Goal: Information Seeking & Learning: Understand process/instructions

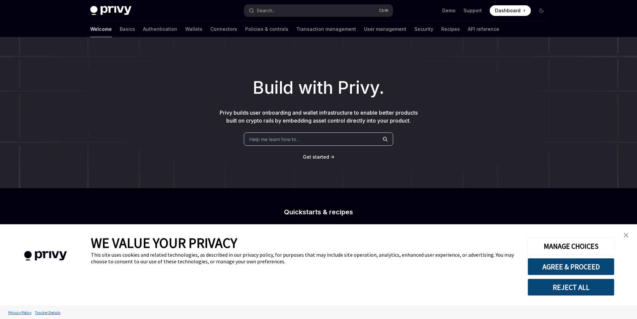
click at [624, 233] on img "close banner" at bounding box center [625, 235] width 5 height 5
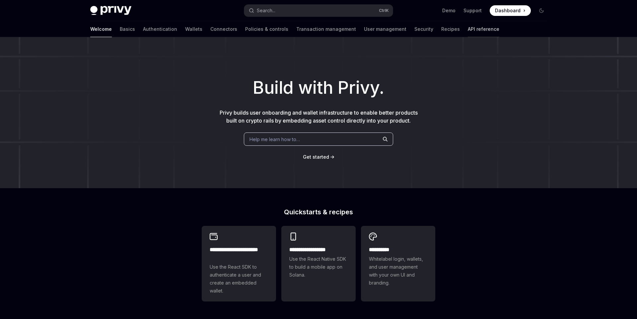
click at [468, 26] on link "API reference" at bounding box center [484, 29] width 32 height 16
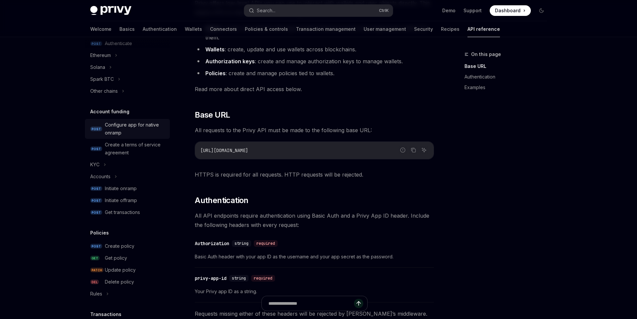
scroll to position [152, 0]
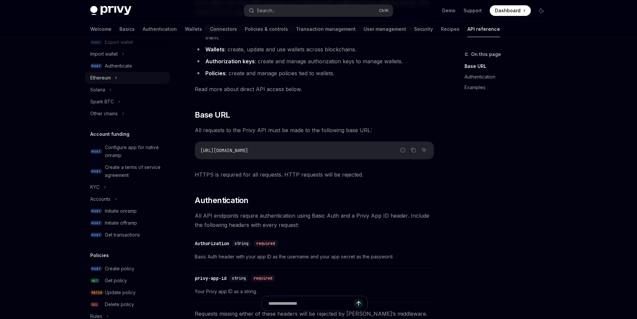
click at [106, 78] on div "Ethereum" at bounding box center [100, 78] width 21 height 8
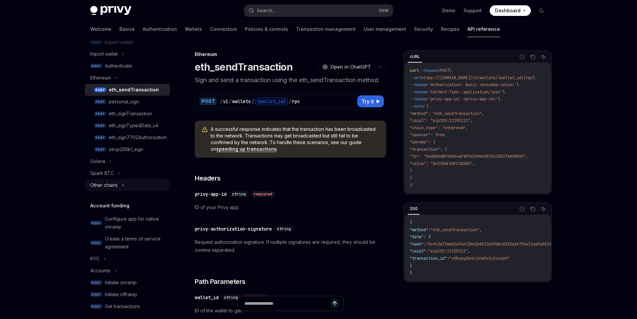
click at [130, 184] on div "Other chains" at bounding box center [127, 185] width 85 height 12
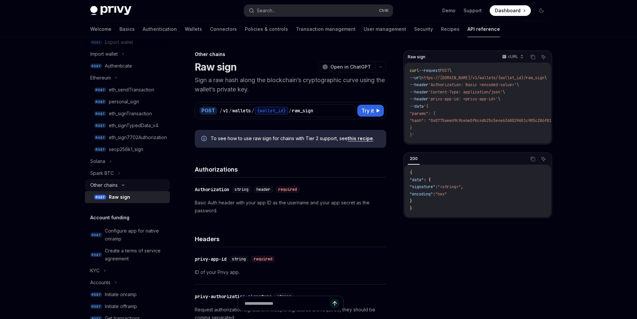
click at [130, 184] on div "Other chains" at bounding box center [127, 185] width 85 height 12
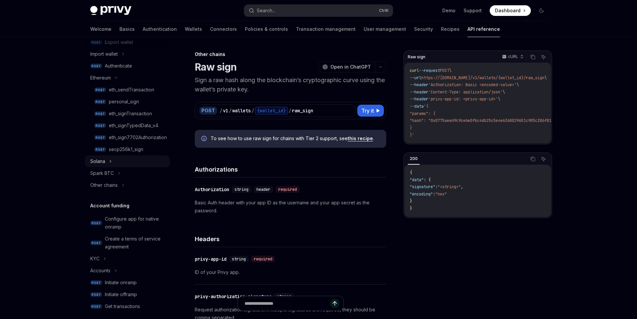
click at [107, 161] on div "Solana" at bounding box center [127, 162] width 85 height 12
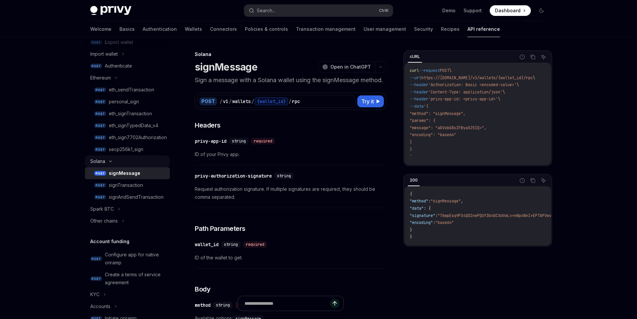
click at [107, 161] on icon at bounding box center [110, 161] width 8 height 3
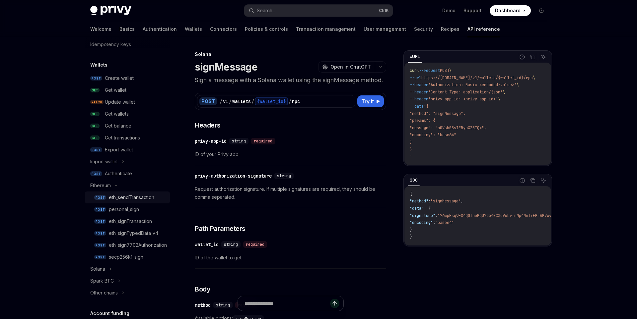
scroll to position [40, 0]
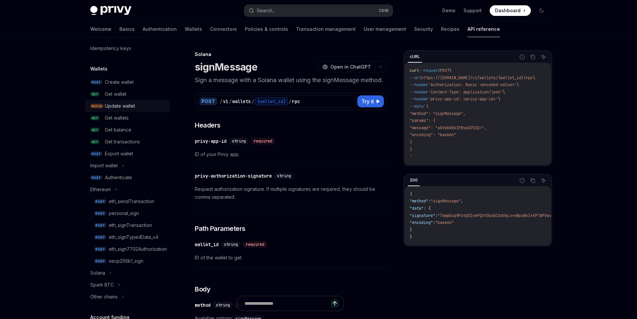
click at [133, 105] on div "Update wallet" at bounding box center [120, 106] width 30 height 8
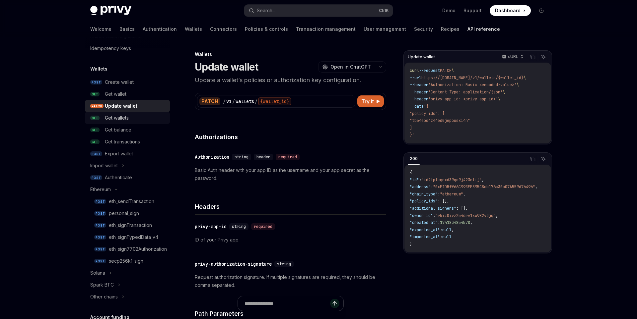
click at [156, 117] on div "Get wallets" at bounding box center [135, 118] width 61 height 8
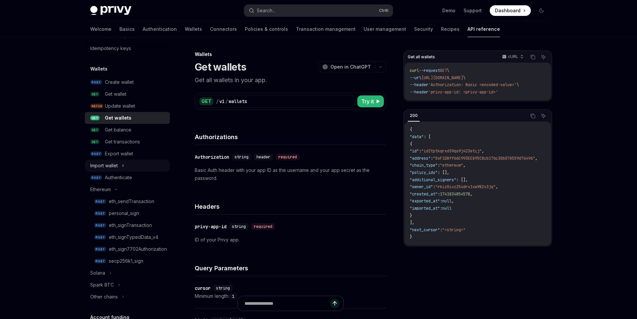
click at [150, 162] on div "Import wallet" at bounding box center [127, 166] width 85 height 12
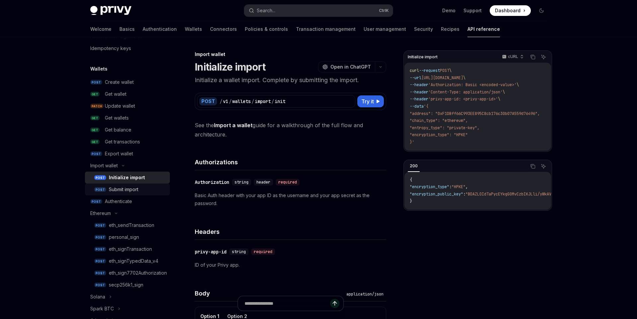
click at [149, 188] on div "Submit import" at bounding box center [137, 190] width 57 height 8
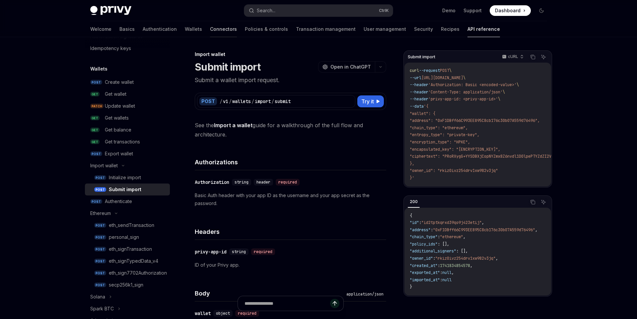
click at [210, 34] on link "Connectors" at bounding box center [223, 29] width 27 height 16
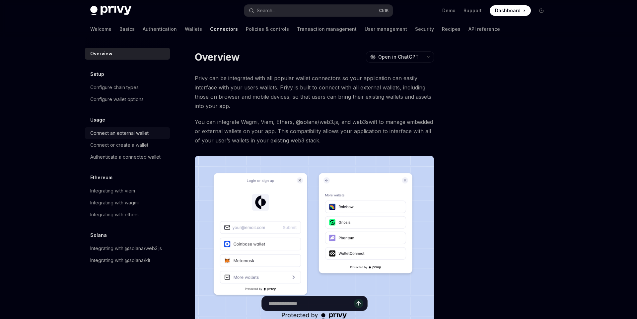
click at [143, 133] on div "Connect an external wallet" at bounding box center [119, 133] width 58 height 8
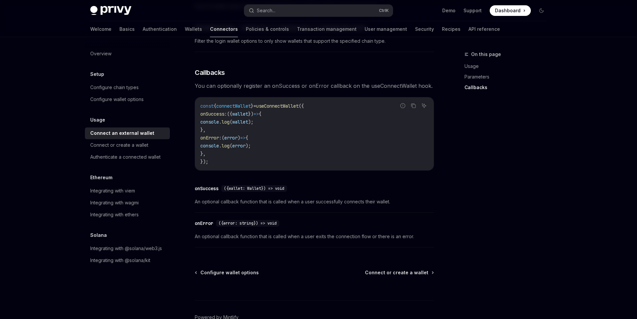
scroll to position [407, 0]
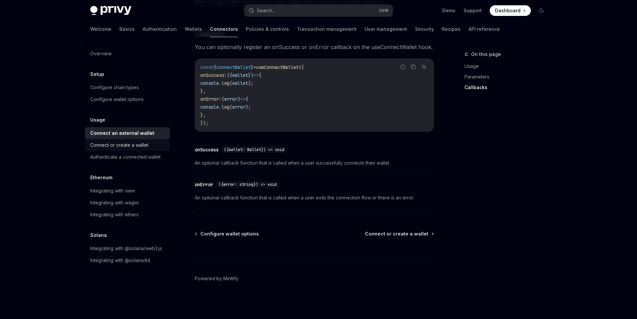
click at [155, 148] on div "Connect or create a wallet" at bounding box center [128, 145] width 76 height 8
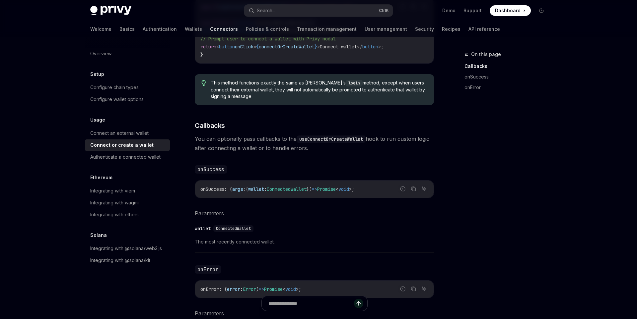
scroll to position [281, 0]
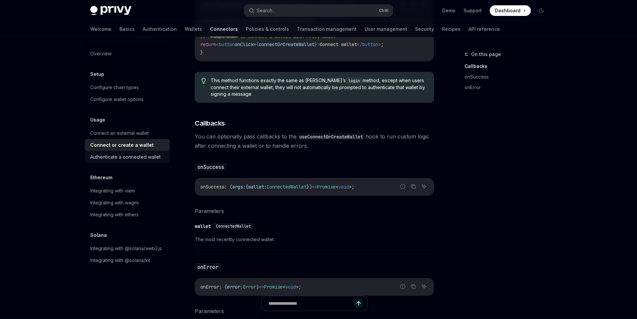
click at [146, 159] on div "Authenticate a connected wallet" at bounding box center [125, 157] width 70 height 8
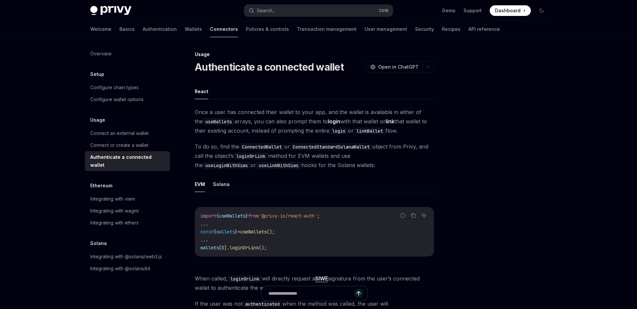
type textarea "*"
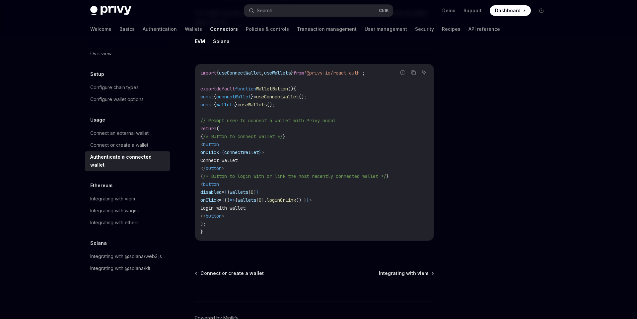
scroll to position [390, 0]
